Goal: Find contact information: Find contact information

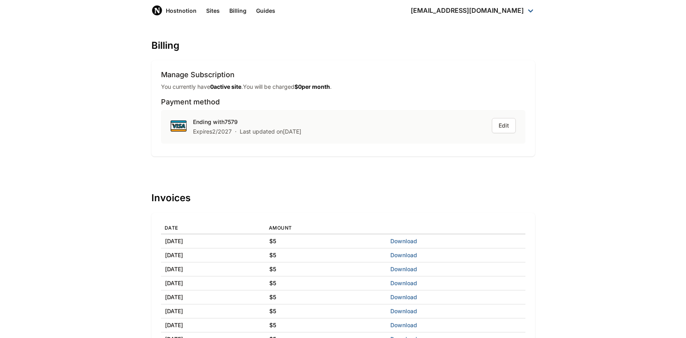
click at [256, 154] on div "Manage Subscription You currently have 0 active site . You will be charged $ 0 …" at bounding box center [343, 108] width 384 height 96
click at [236, 12] on link "Billing" at bounding box center [238, 10] width 27 height 21
click at [213, 12] on link "Sites" at bounding box center [212, 10] width 23 height 21
click at [284, 13] on div "Sites Billing Guides [EMAIL_ADDRESS][DOMAIN_NAME] Dashboard Logout" at bounding box center [370, 10] width 338 height 21
click at [272, 13] on link "Guides" at bounding box center [265, 10] width 29 height 21
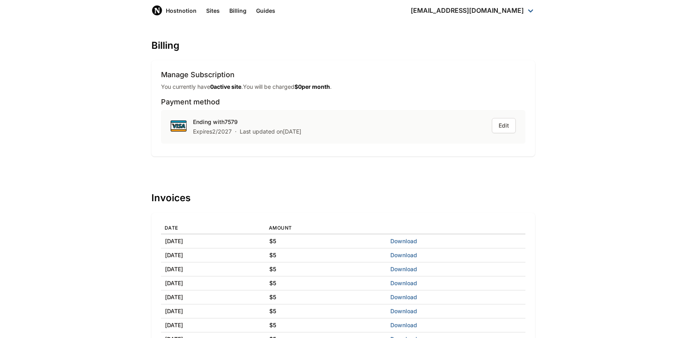
click at [394, 62] on div "Manage Subscription You currently have 0 active site . You will be charged $ 0 …" at bounding box center [343, 108] width 384 height 96
click at [234, 79] on div "Manage Subscription You currently have 0 active site . You will be charged $ 0 …" at bounding box center [343, 108] width 364 height 77
click at [185, 12] on link "Hostnotion" at bounding box center [174, 10] width 55 height 21
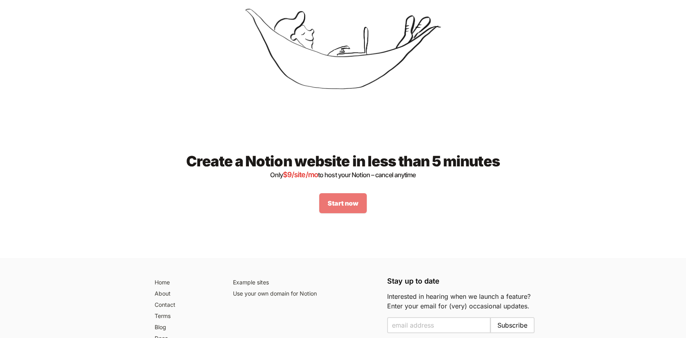
scroll to position [1047, 0]
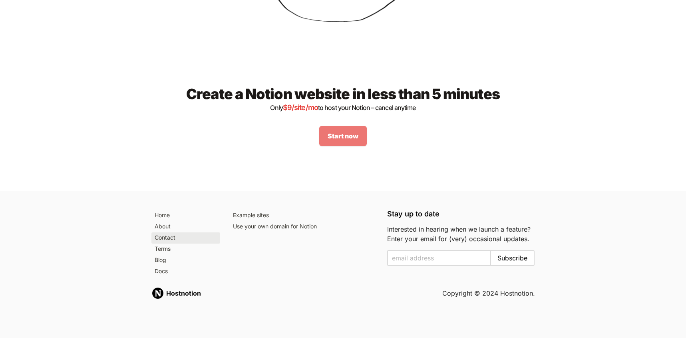
click at [174, 238] on link "Contact" at bounding box center [185, 237] width 69 height 11
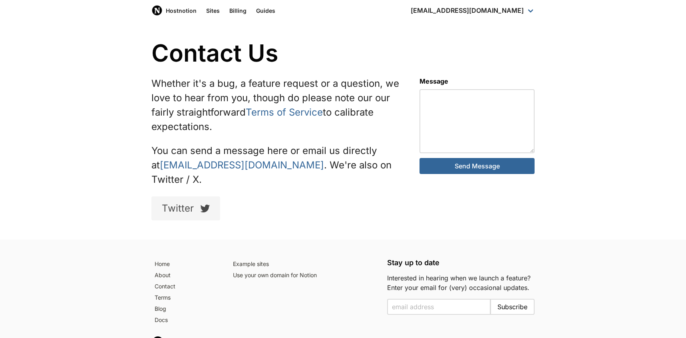
click at [393, 209] on div "Whether it's a bug, a feature request or a question, we love to hear from you, …" at bounding box center [276, 148] width 268 height 153
click at [307, 196] on div "Twitter" at bounding box center [275, 208] width 249 height 24
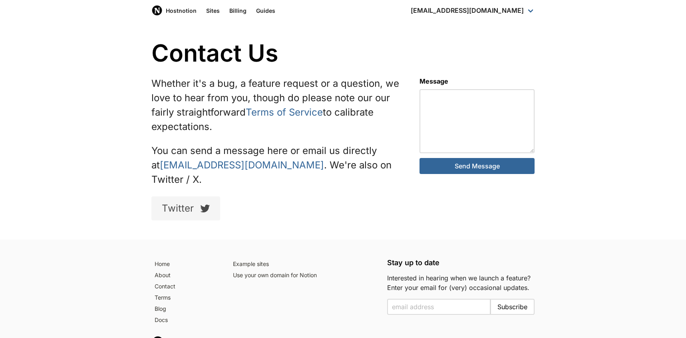
click at [248, 135] on div "Whether it's a bug, a feature request or a question, we love to hear from you, …" at bounding box center [276, 148] width 268 height 153
click at [232, 165] on link "[EMAIL_ADDRESS][DOMAIN_NAME]" at bounding box center [242, 165] width 164 height 12
click at [78, 140] on div "Contact Us Whether it's a bug, a feature request or a question, we love to hear…" at bounding box center [343, 130] width 686 height 219
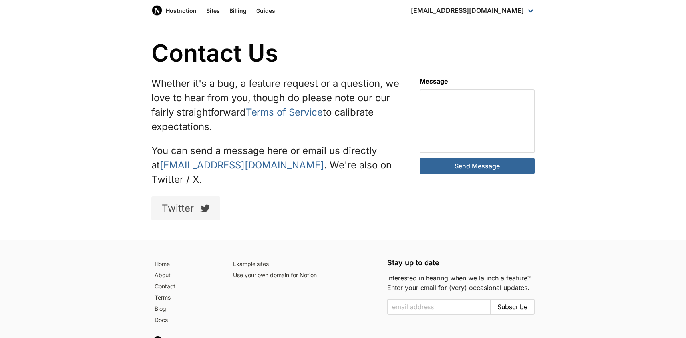
click at [87, 172] on div "Contact Us Whether it's a bug, a feature request or a question, we love to hear…" at bounding box center [343, 130] width 686 height 219
drag, startPoint x: 130, startPoint y: 166, endPoint x: 244, endPoint y: 165, distance: 113.9
click at [244, 165] on div "Contact Us Whether it's a bug, a feature request or a question, we love to hear…" at bounding box center [343, 130] width 686 height 219
copy p "[EMAIL_ADDRESS][DOMAIN_NAME]"
